Goal: Information Seeking & Learning: Understand process/instructions

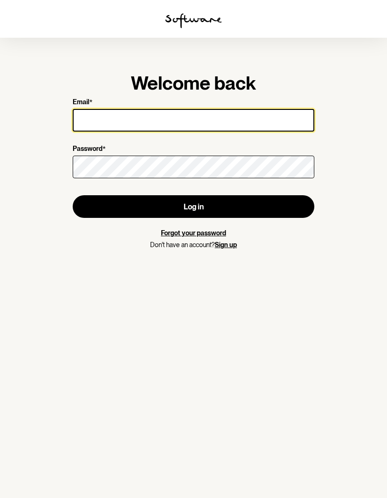
click at [152, 129] on input "Email *" at bounding box center [193, 120] width 241 height 23
type input "[EMAIL_ADDRESS][DOMAIN_NAME]"
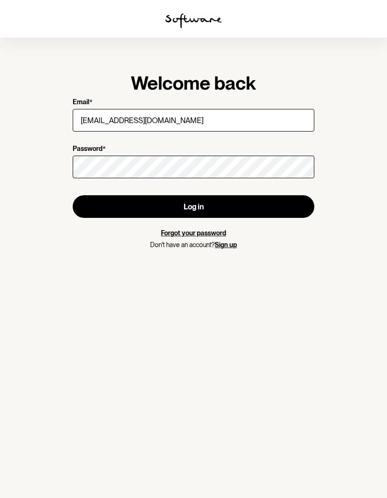
click at [83, 215] on button "Log in" at bounding box center [193, 206] width 241 height 23
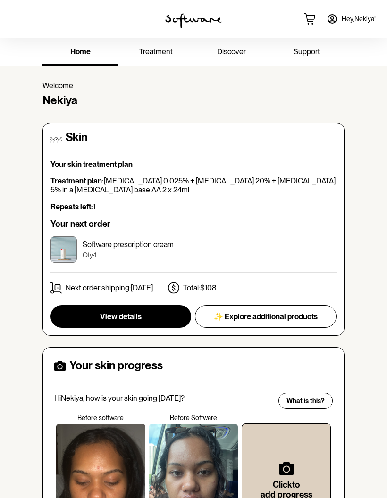
click at [168, 306] on button "View details" at bounding box center [120, 316] width 141 height 23
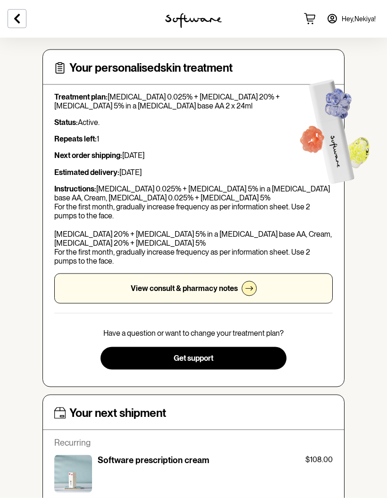
scroll to position [30, 0]
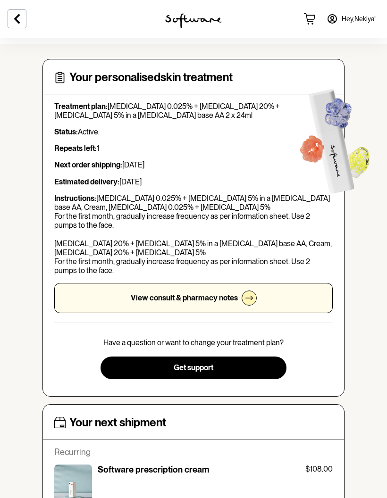
click at [82, 296] on div "View consult & pharmacy notes" at bounding box center [193, 298] width 278 height 30
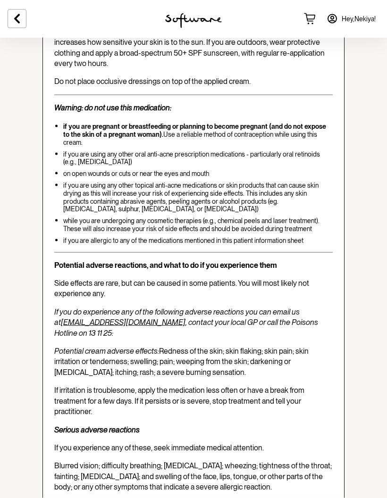
scroll to position [1831, 0]
click at [90, 425] on strong "Serious adverse reactions" at bounding box center [96, 429] width 85 height 9
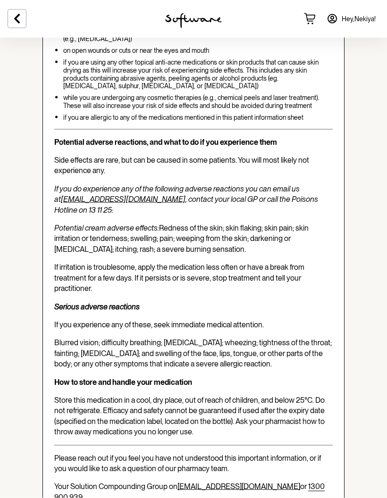
scroll to position [1954, 0]
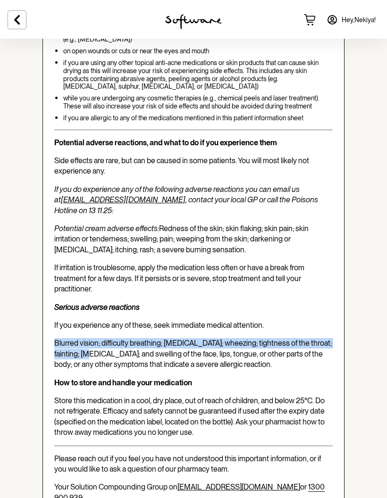
click at [82, 377] on strong "How to store and handle your medication" at bounding box center [123, 381] width 138 height 9
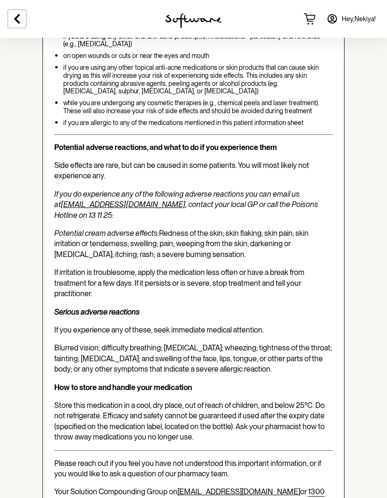
scroll to position [1957, 0]
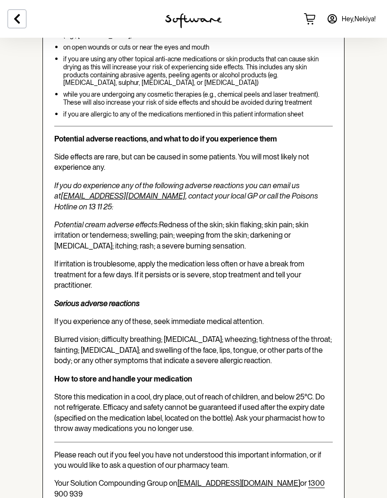
click at [55, 335] on span "Blurred vision; difficulty breathing; [MEDICAL_DATA]; wheezing; tightness of th…" at bounding box center [192, 350] width 277 height 30
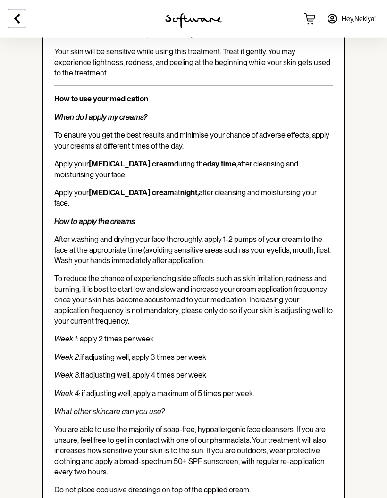
scroll to position [1415, 0]
